Goal: Information Seeking & Learning: Learn about a topic

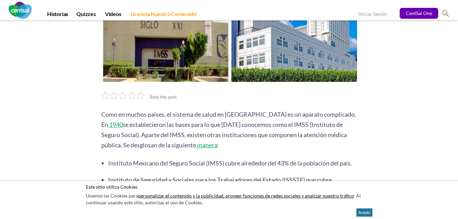
scroll to position [158, 0]
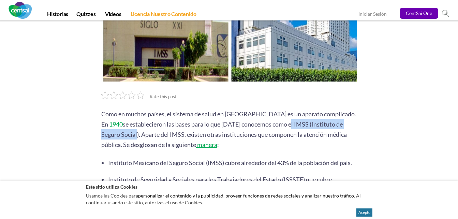
drag, startPoint x: 258, startPoint y: 113, endPoint x: 357, endPoint y: 114, distance: 98.2
click at [357, 114] on p "Como en muchos países, el sistema de salud en [GEOGRAPHIC_DATA] es un aparato c…" at bounding box center [229, 129] width 256 height 41
copy span "IMSS (Instituto de Seguro Social)."
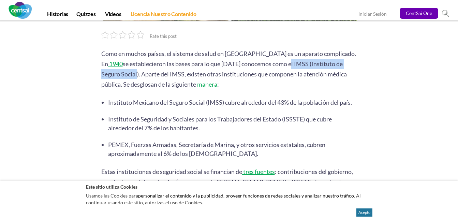
scroll to position [220, 0]
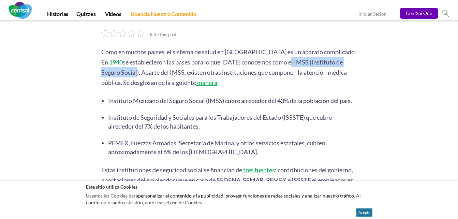
drag, startPoint x: 237, startPoint y: 89, endPoint x: 233, endPoint y: 99, distance: 10.6
click at [233, 99] on li "Instituto Mexicano del Seguro Social (IMSS) cubre alrededor del 43% de la pobla…" at bounding box center [232, 100] width 249 height 9
copy span "[MEDICAL_DATA] alrededor del 43% de la población del país."
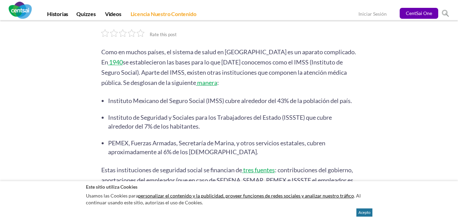
click at [202, 119] on li "Instituto de Seguridad y Sociales para los Trabajadores del Estado (ISSSTE) que…" at bounding box center [232, 122] width 249 height 18
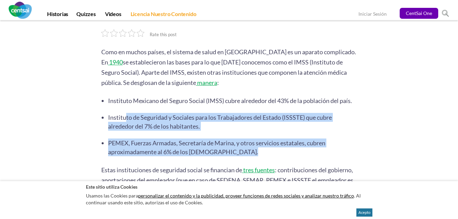
drag, startPoint x: 116, startPoint y: 114, endPoint x: 223, endPoint y: 148, distance: 112.4
click at [223, 148] on ul "Instituto Mexicano del Seguro Social (IMSS) cubre alrededor del 43% de la pobla…" at bounding box center [232, 126] width 249 height 60
copy ul "Instituto de Seguridad y Sociales para los Trabajadores del Estado (ISSSTE) que…"
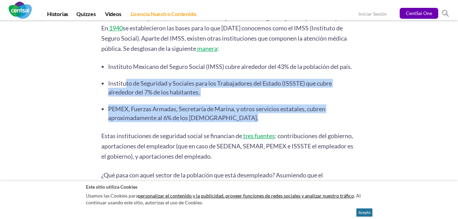
scroll to position [254, 0]
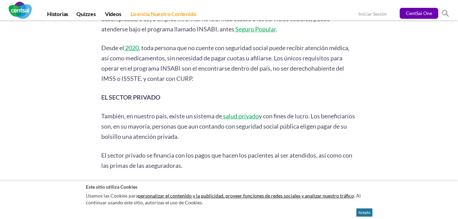
scroll to position [431, 0]
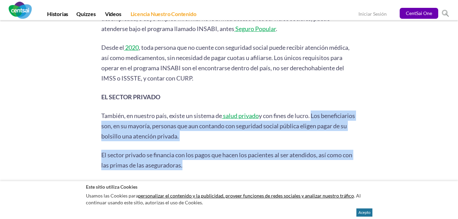
drag, startPoint x: 313, startPoint y: 113, endPoint x: 245, endPoint y: 161, distance: 83.3
copy div "Los beneficiarios son, en su mayoría, personas que aun contando con seguridad s…"
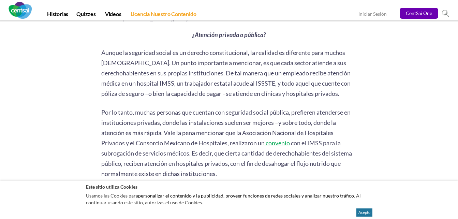
scroll to position [739, 0]
click at [210, 127] on span "Por lo tanto, muchas personas que cuentan con seguridad social pública, prefier…" at bounding box center [225, 128] width 249 height 38
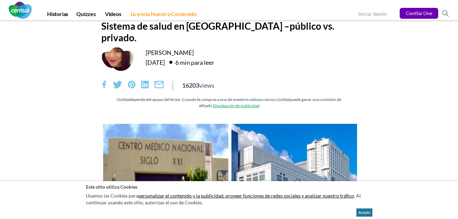
scroll to position [0, 0]
